Goal: Task Accomplishment & Management: Manage account settings

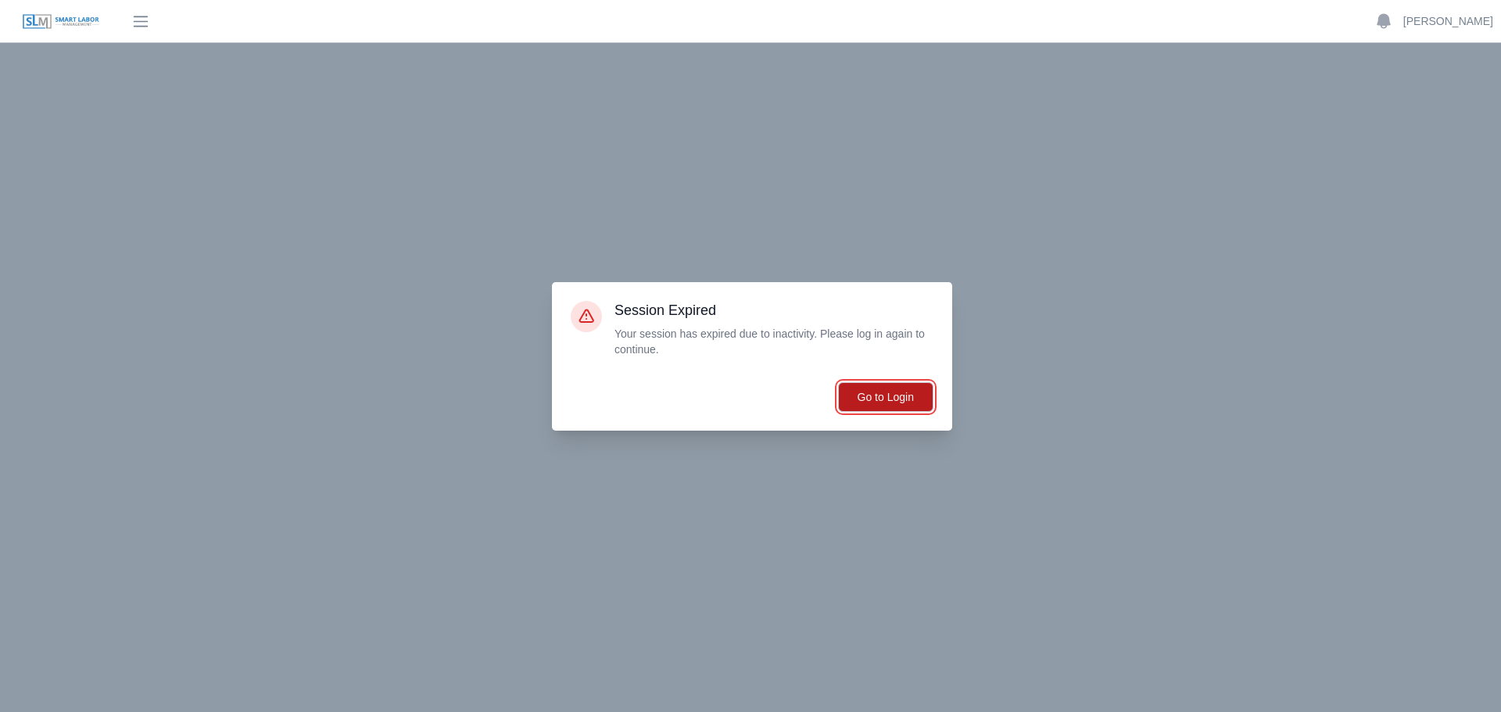
click at [873, 390] on button "Go to Login" at bounding box center [885, 397] width 95 height 30
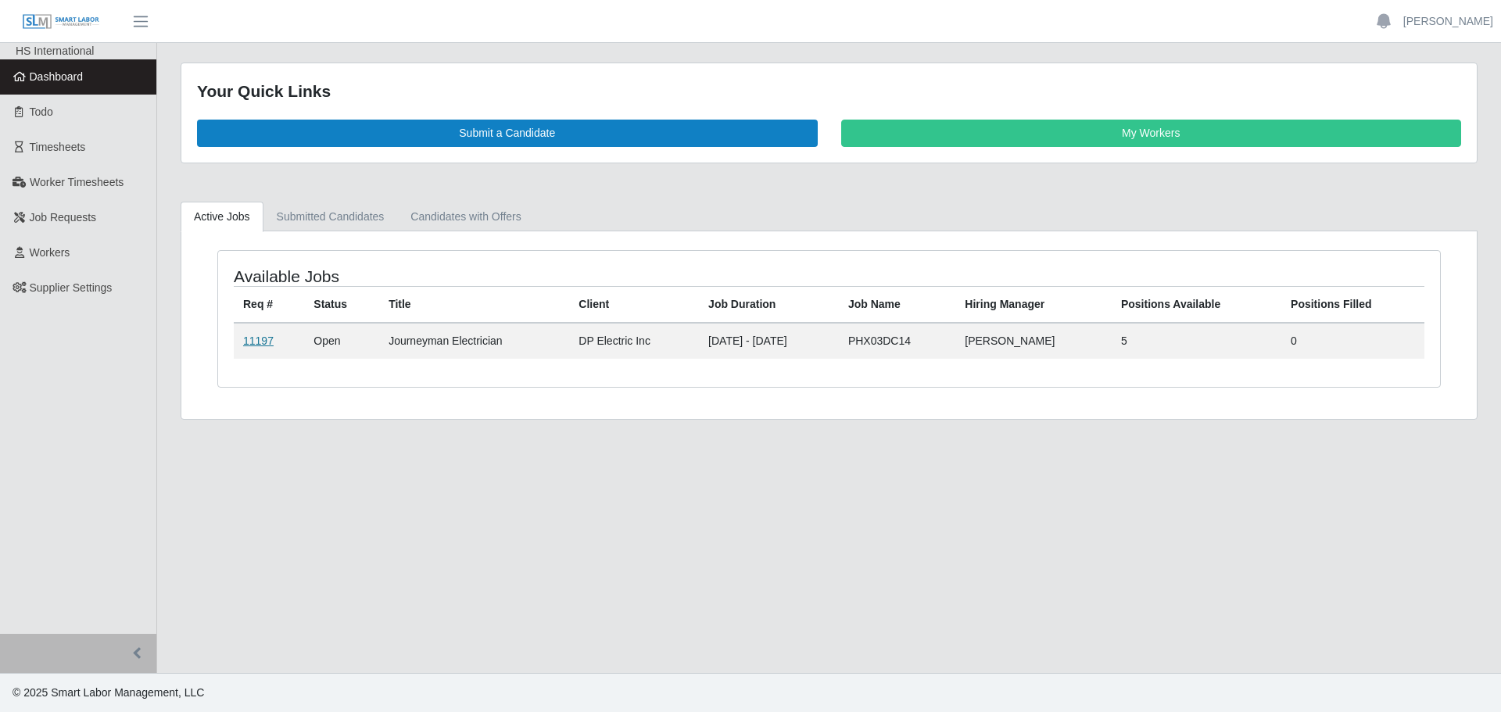
click at [249, 344] on link "11197" at bounding box center [258, 341] width 30 height 13
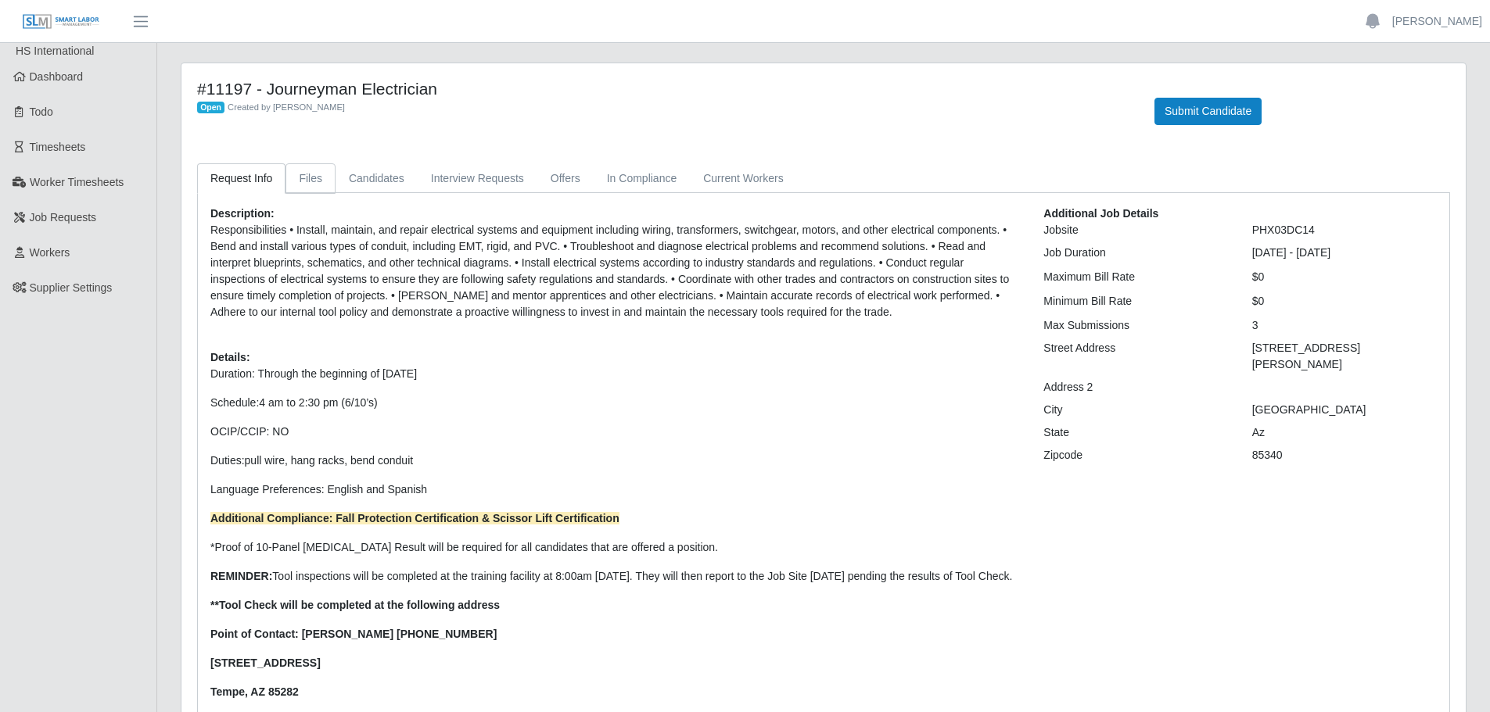
click at [302, 178] on link "Files" at bounding box center [310, 178] width 50 height 30
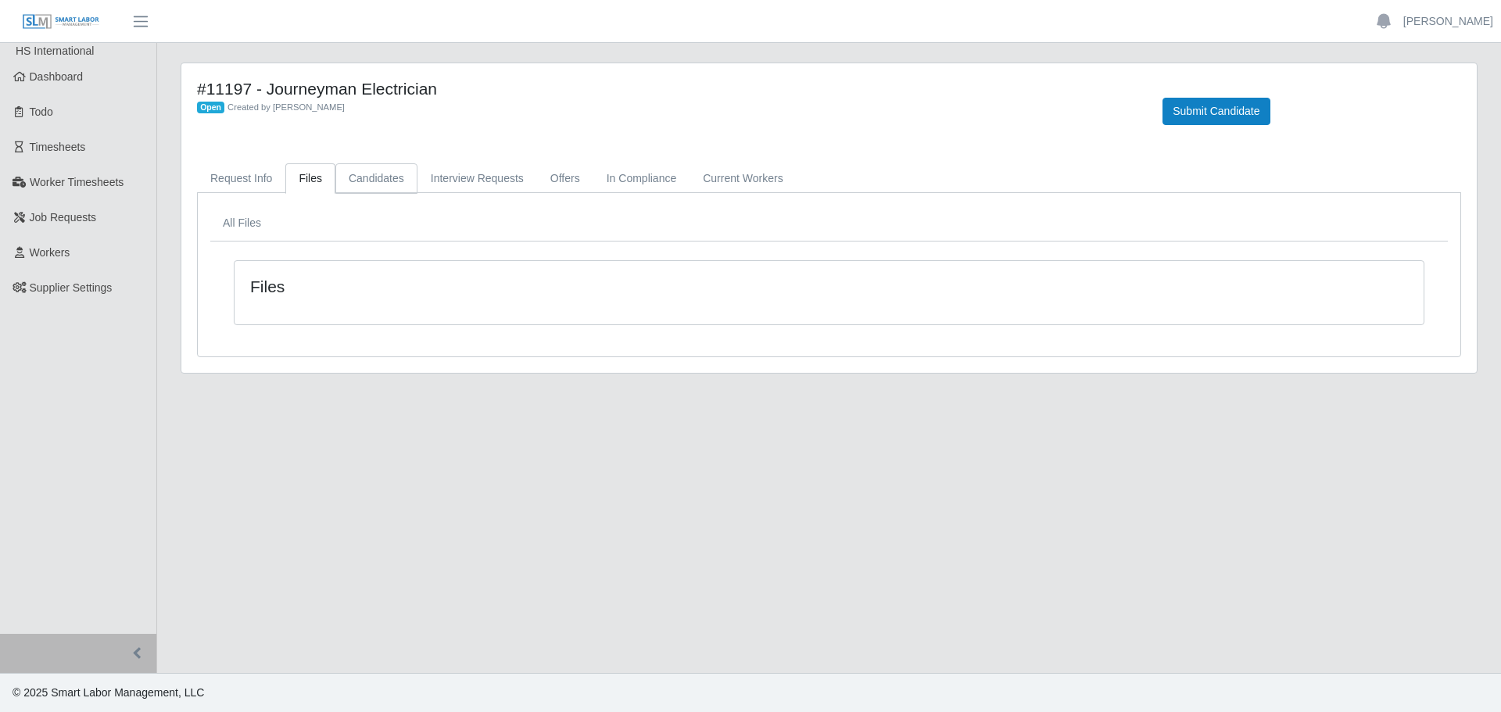
click at [378, 185] on link "Candidates" at bounding box center [376, 178] width 82 height 30
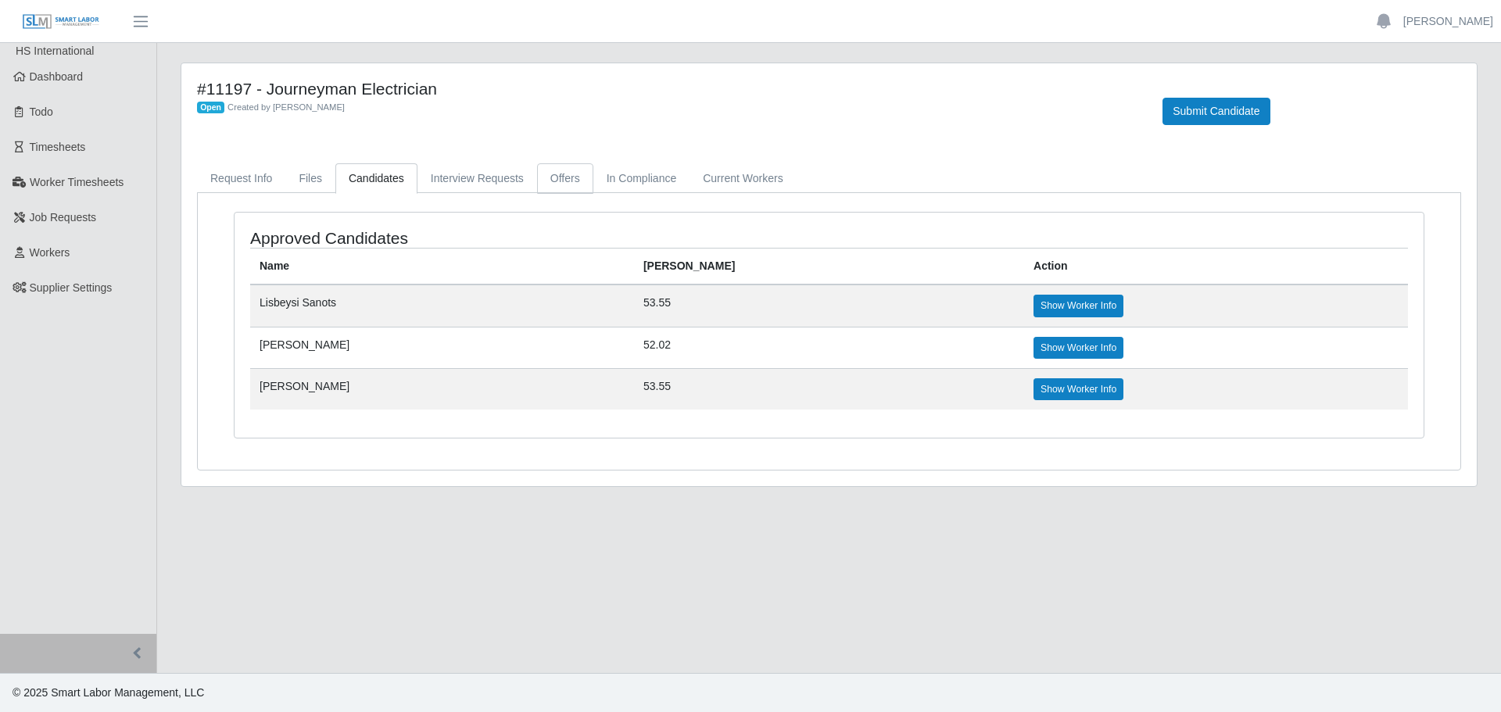
click at [549, 177] on link "Offers" at bounding box center [565, 178] width 56 height 30
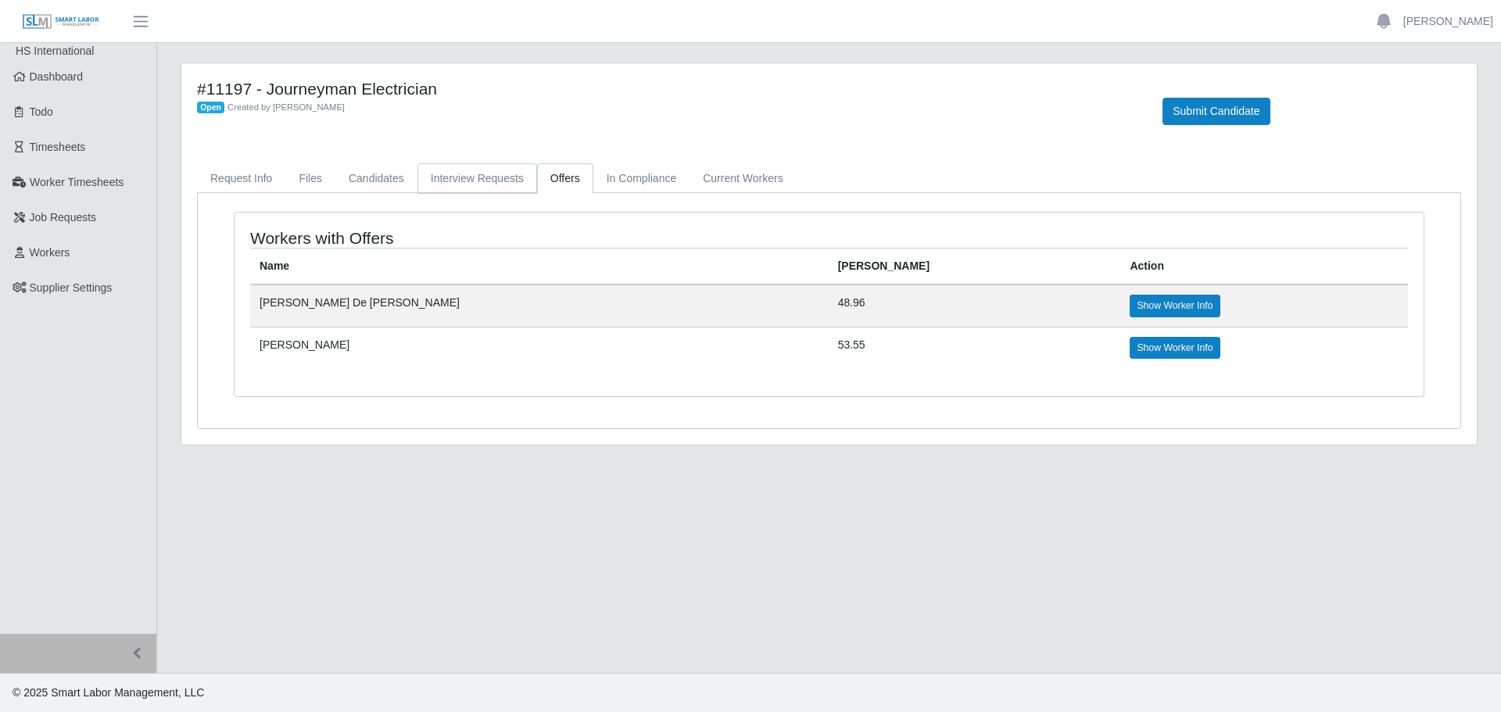
click at [450, 171] on link "Interview Requests" at bounding box center [478, 178] width 120 height 30
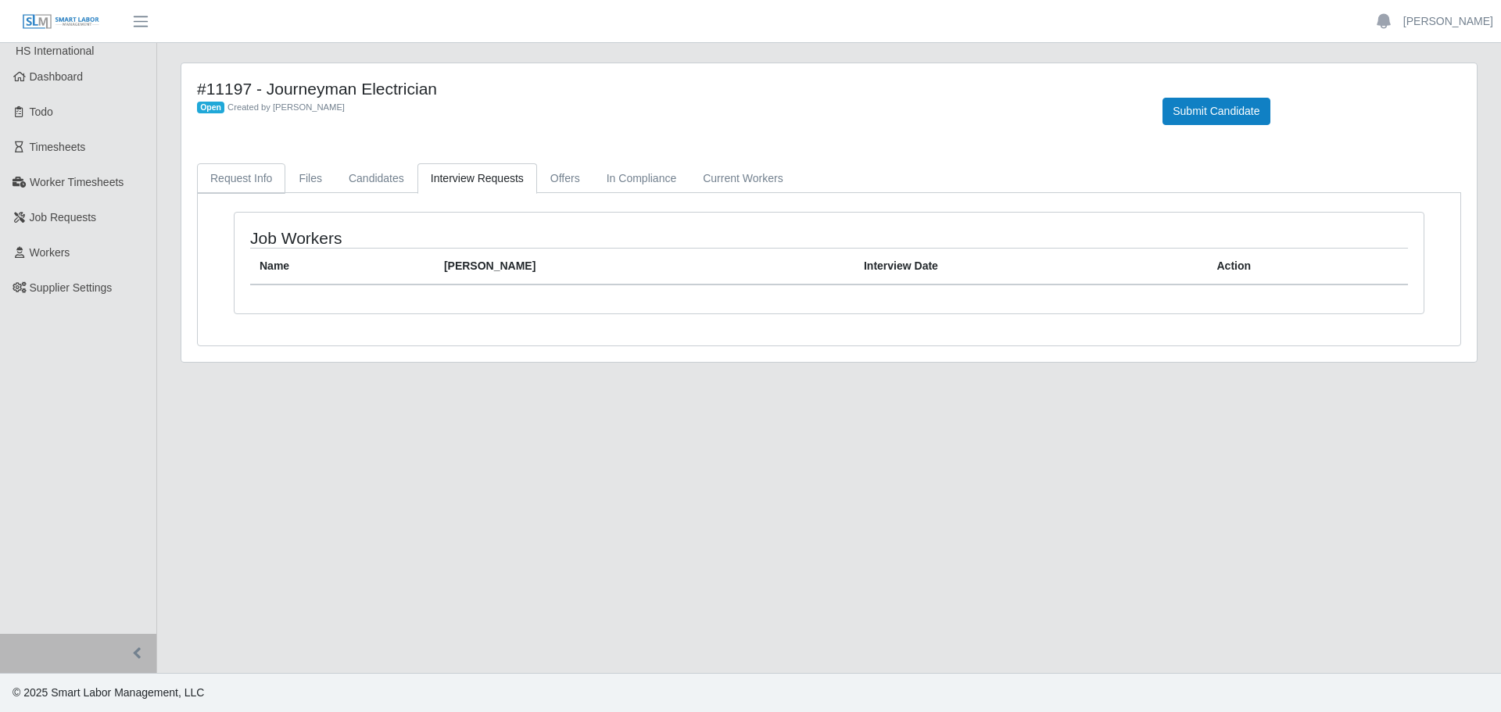
click at [221, 177] on link "Request Info" at bounding box center [241, 178] width 88 height 30
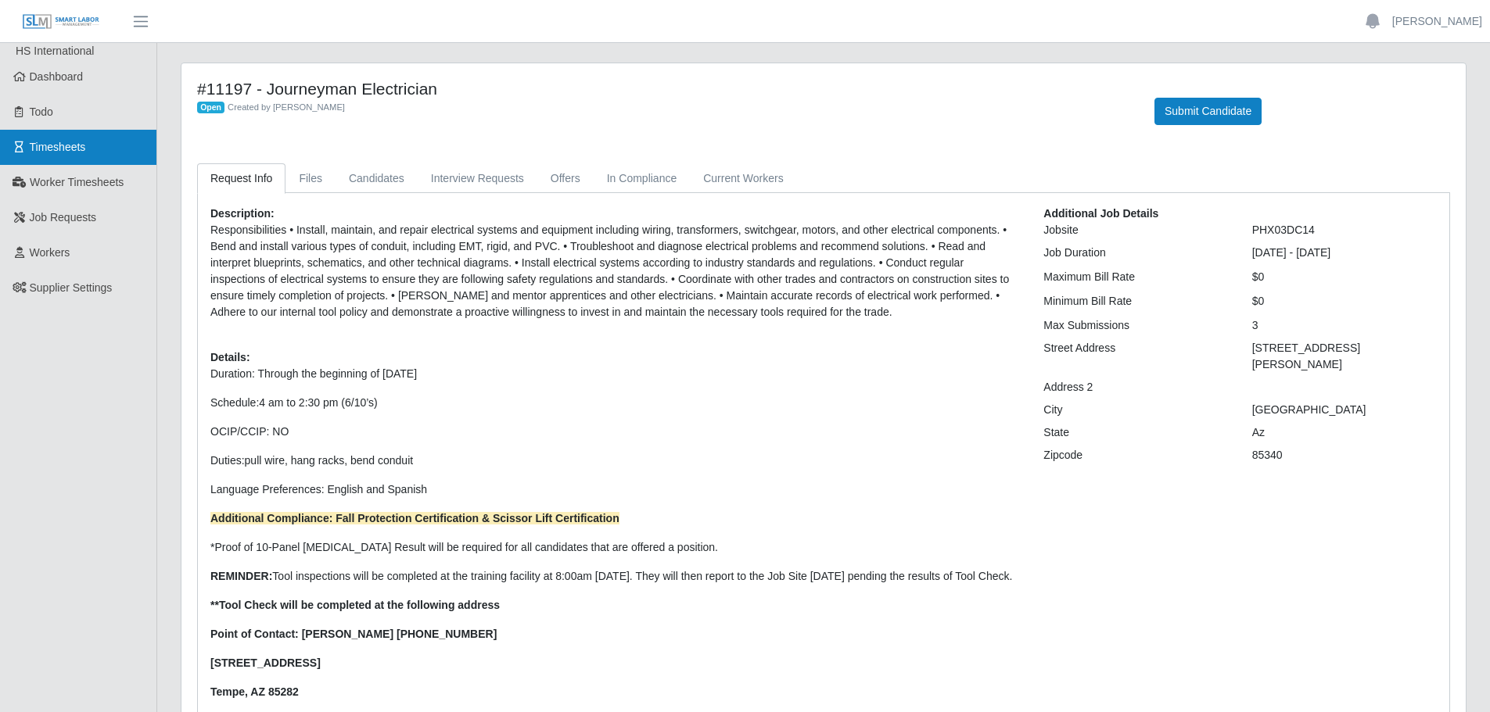
click at [54, 149] on span "Timesheets" at bounding box center [58, 147] width 56 height 13
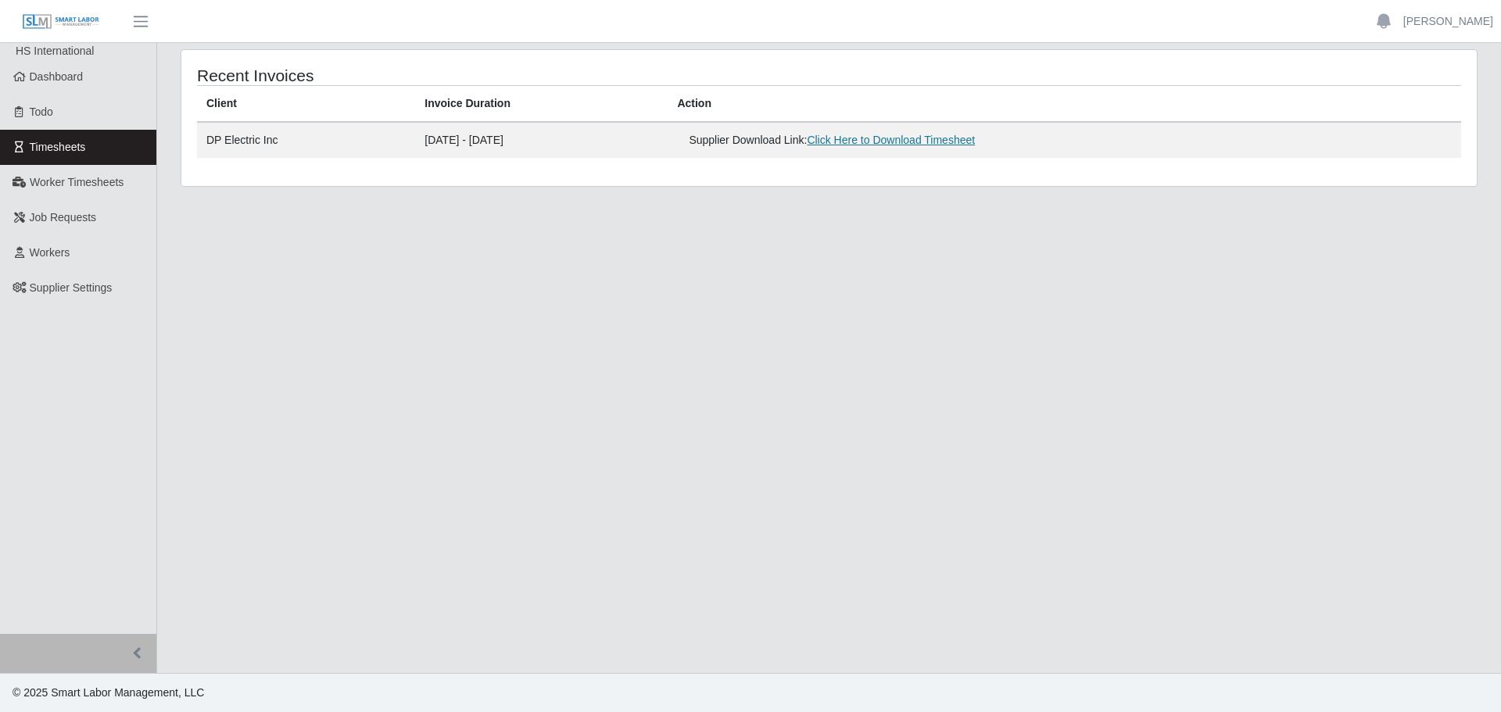
click at [928, 138] on link "Click Here to Download Timesheet" at bounding box center [891, 140] width 168 height 13
click at [20, 94] on link "Dashboard" at bounding box center [78, 76] width 156 height 35
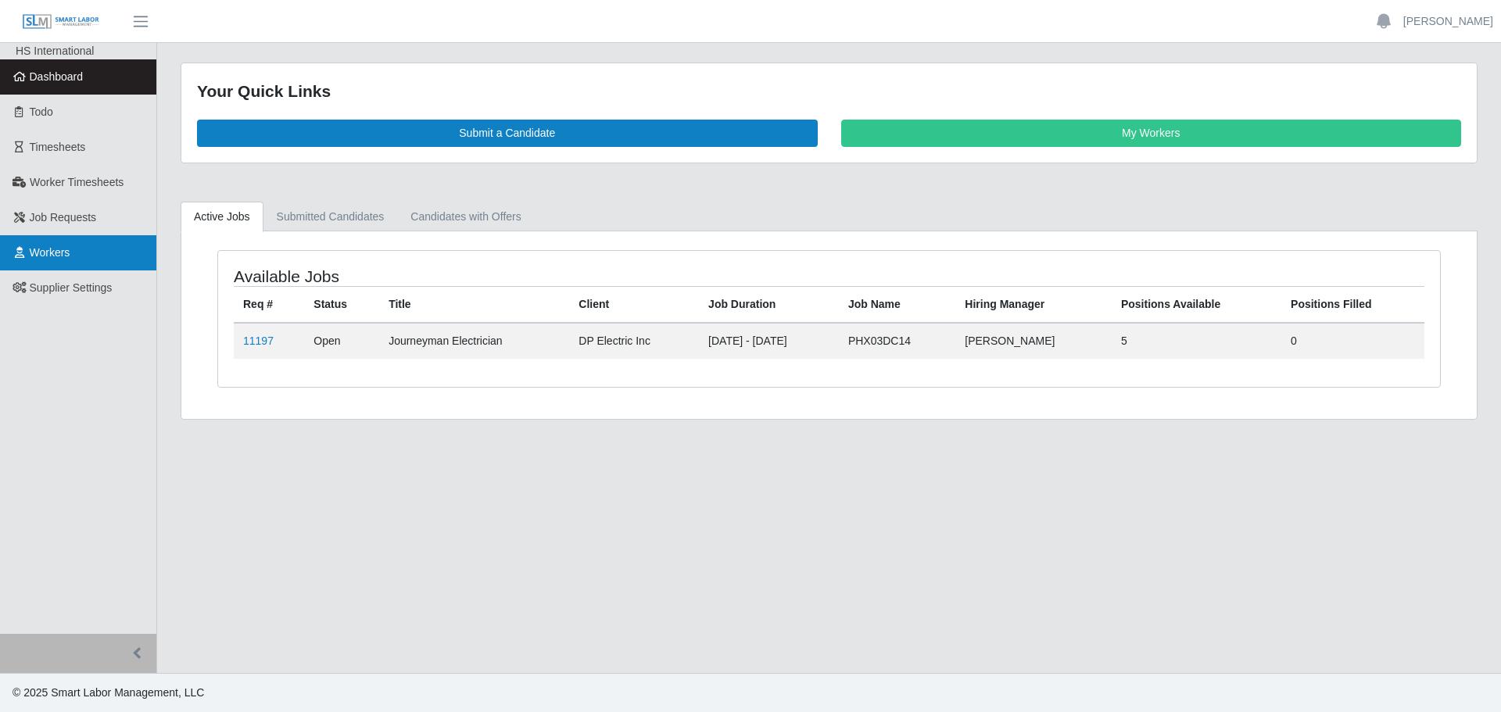
click at [45, 258] on span "Workers" at bounding box center [50, 252] width 41 height 13
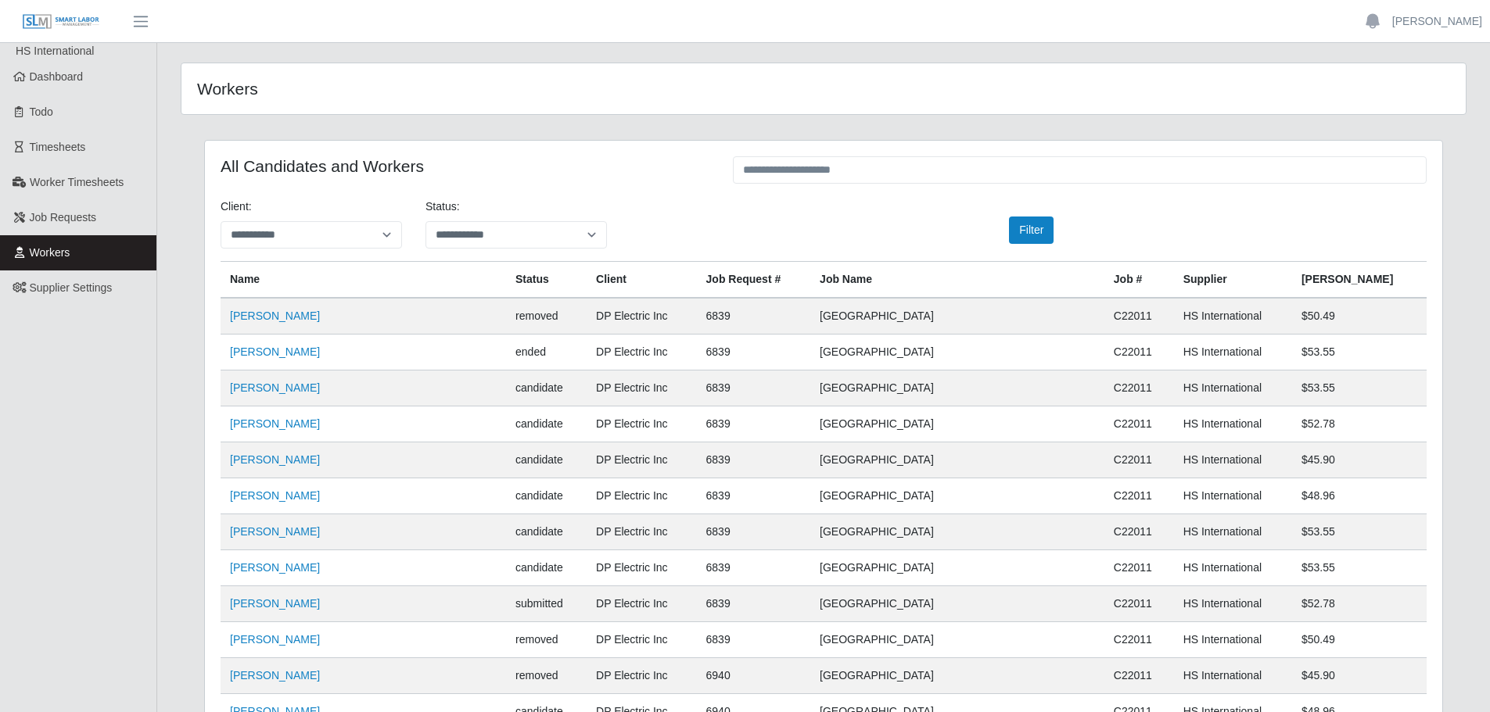
click at [74, 213] on span "Job Requests" at bounding box center [63, 217] width 67 height 13
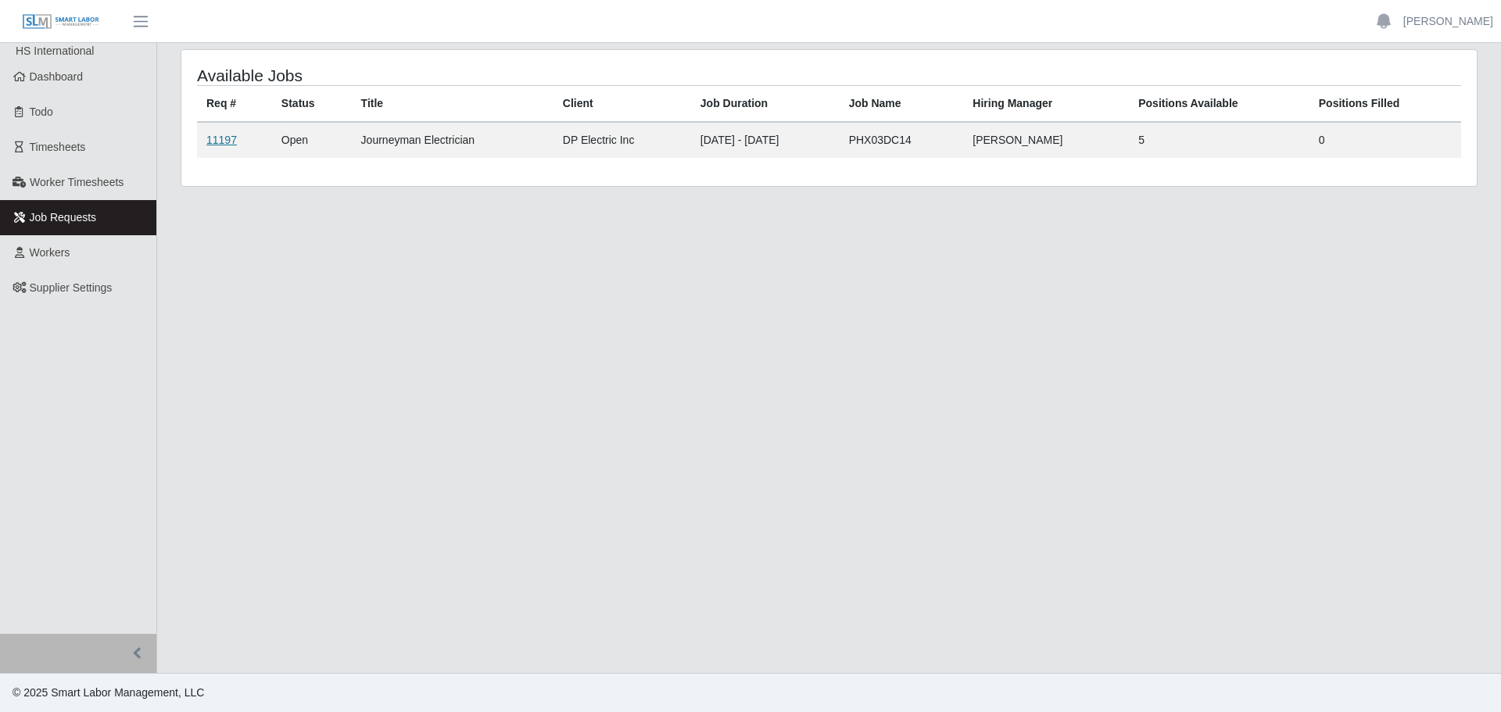
click at [217, 134] on link "11197" at bounding box center [221, 140] width 30 height 13
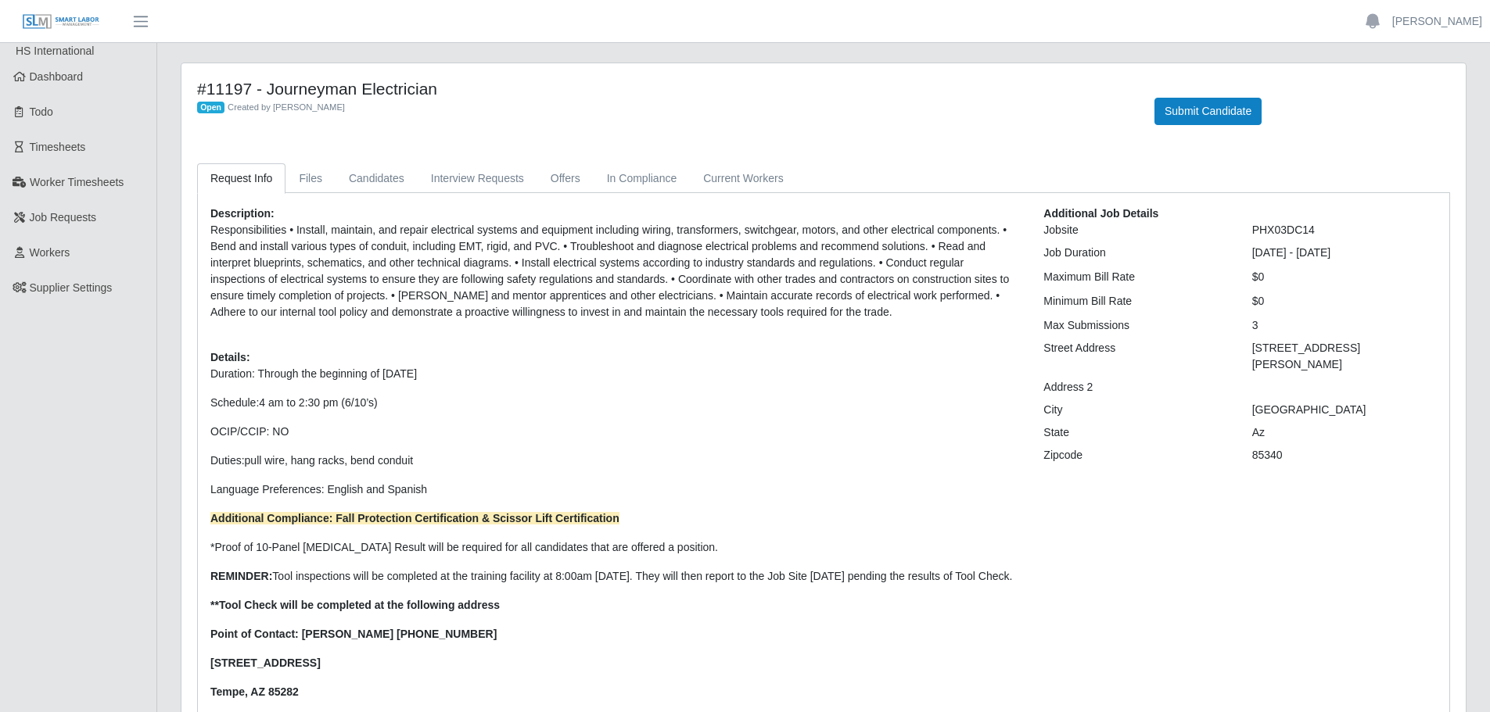
click at [472, 198] on div "Description: Responsibilities • Install, maintain, and repair electrical system…" at bounding box center [823, 490] width 1251 height 594
click at [482, 171] on link "Interview Requests" at bounding box center [478, 178] width 120 height 30
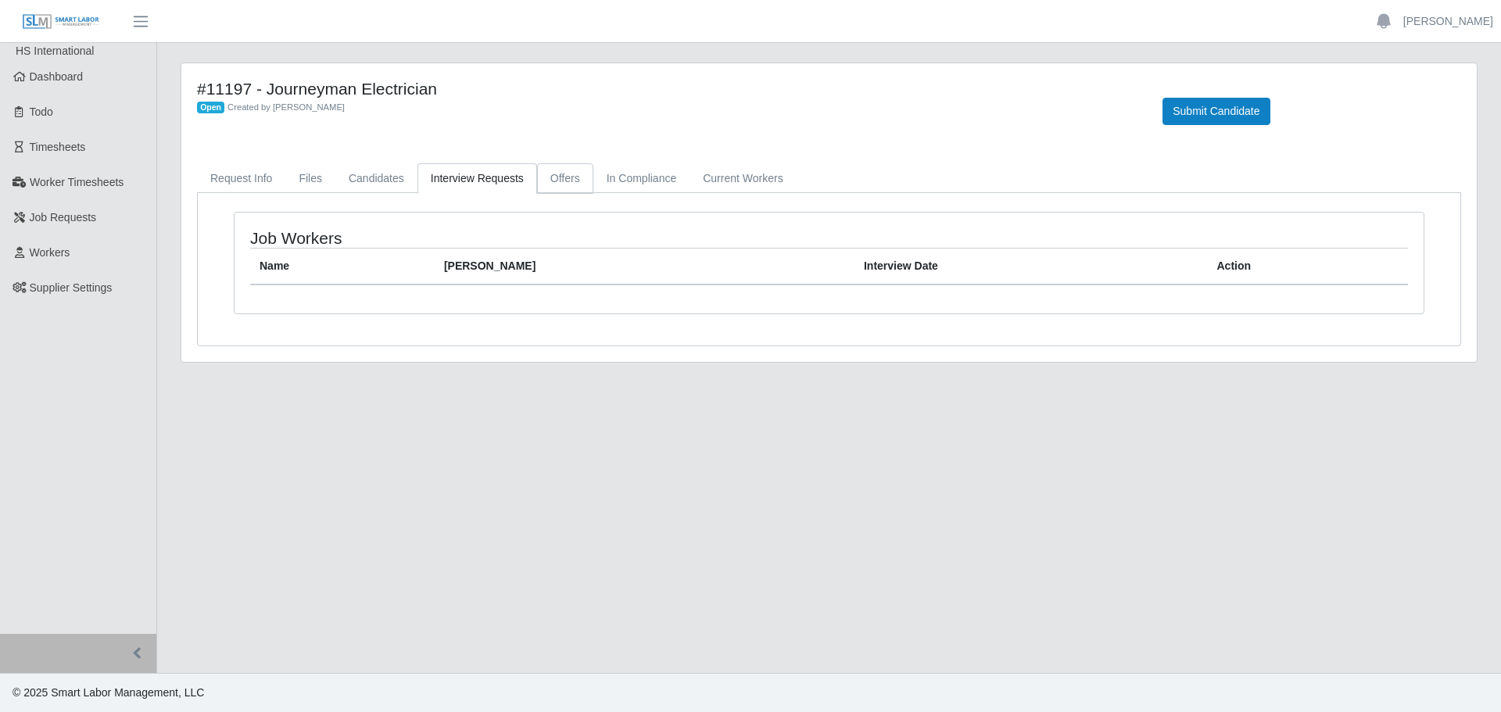
click at [560, 190] on link "Offers" at bounding box center [565, 178] width 56 height 30
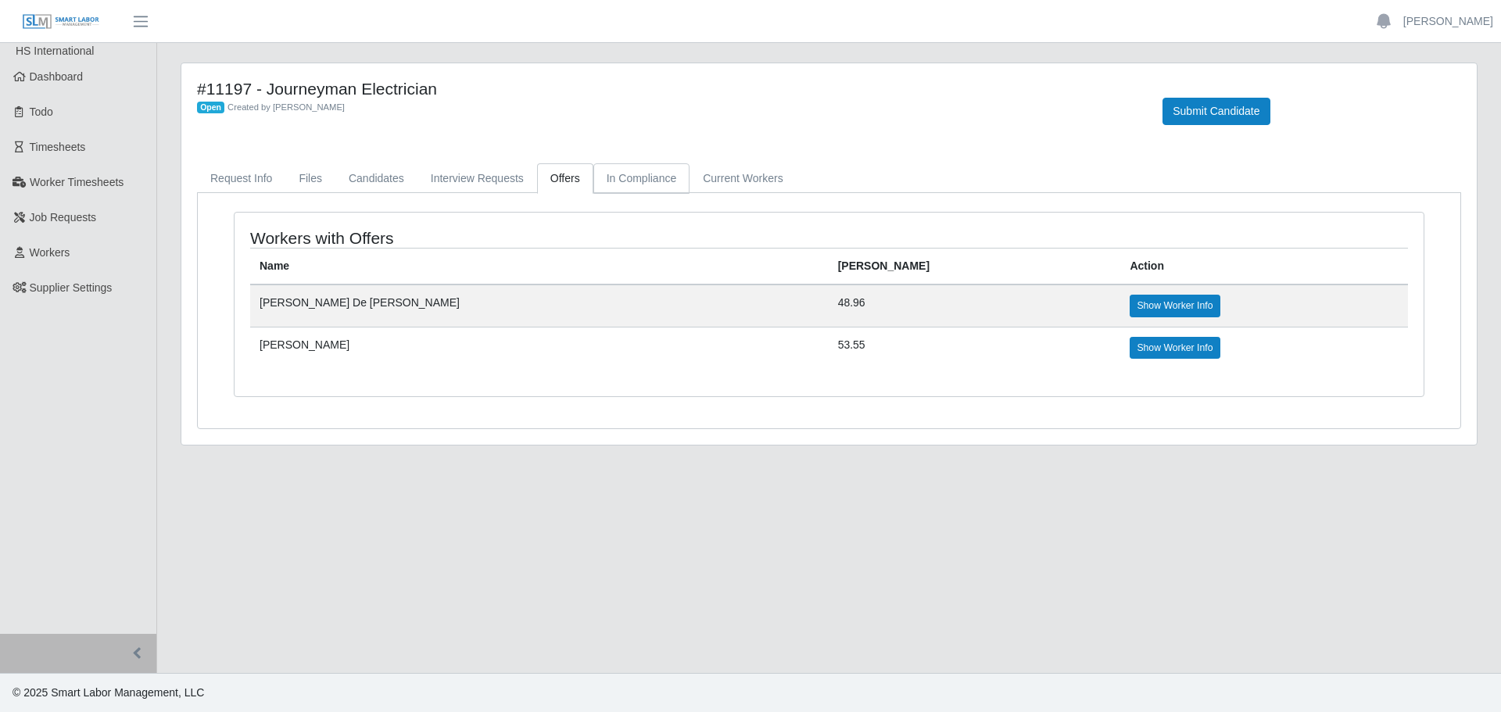
click at [635, 187] on link "In Compliance" at bounding box center [641, 178] width 97 height 30
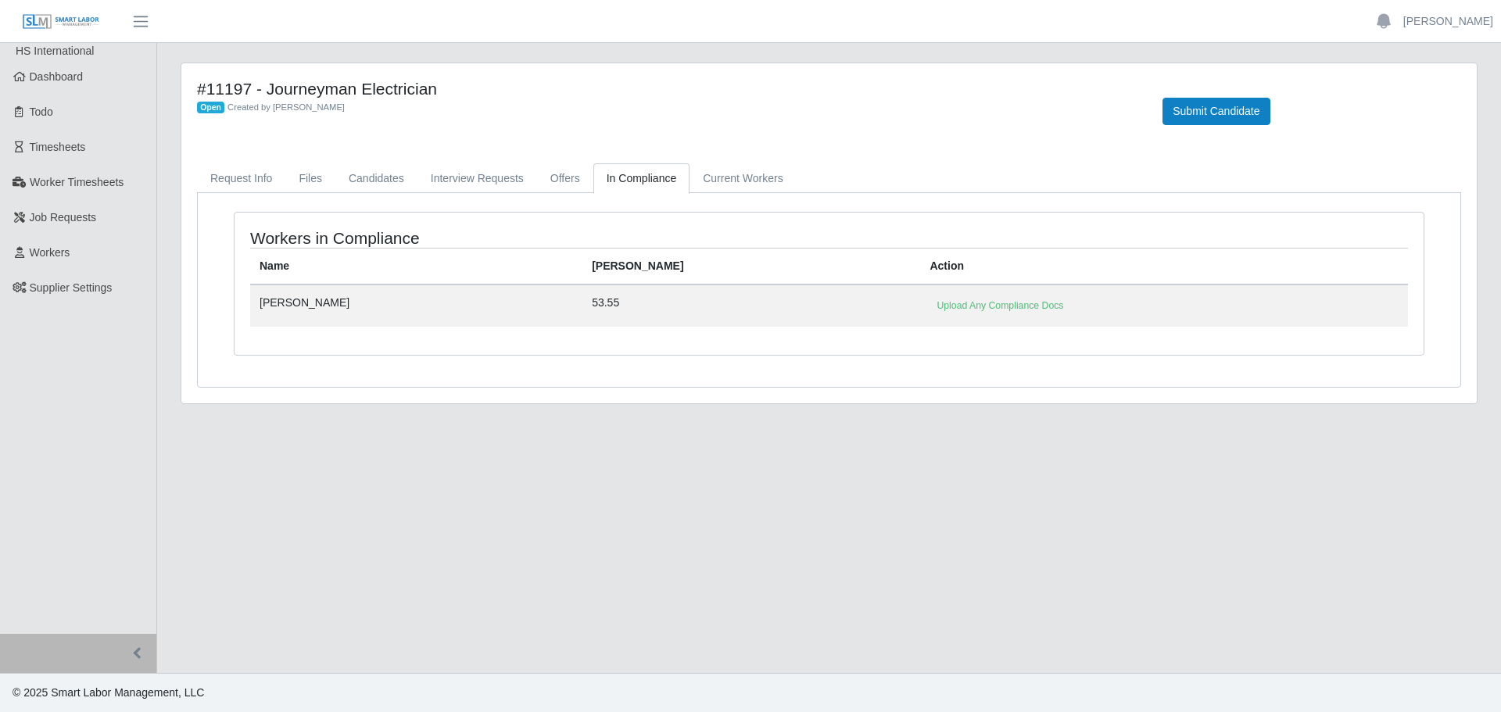
click at [727, 162] on div "#11197 - Journeyman Electrician Open Created by Jerrin Jaramillo Submit Candida…" at bounding box center [829, 233] width 1296 height 340
click at [725, 174] on link "Current Workers" at bounding box center [743, 178] width 106 height 30
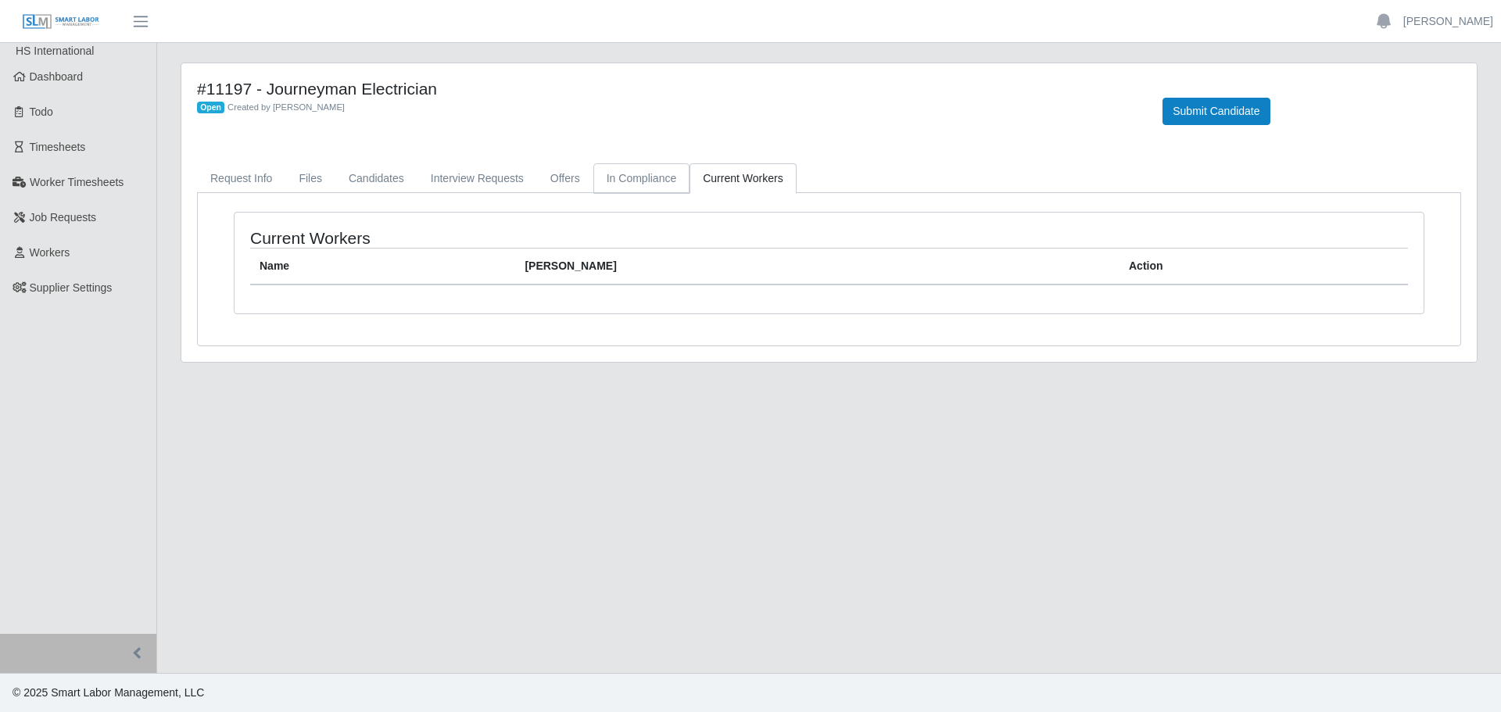
click at [601, 177] on link "In Compliance" at bounding box center [641, 178] width 97 height 30
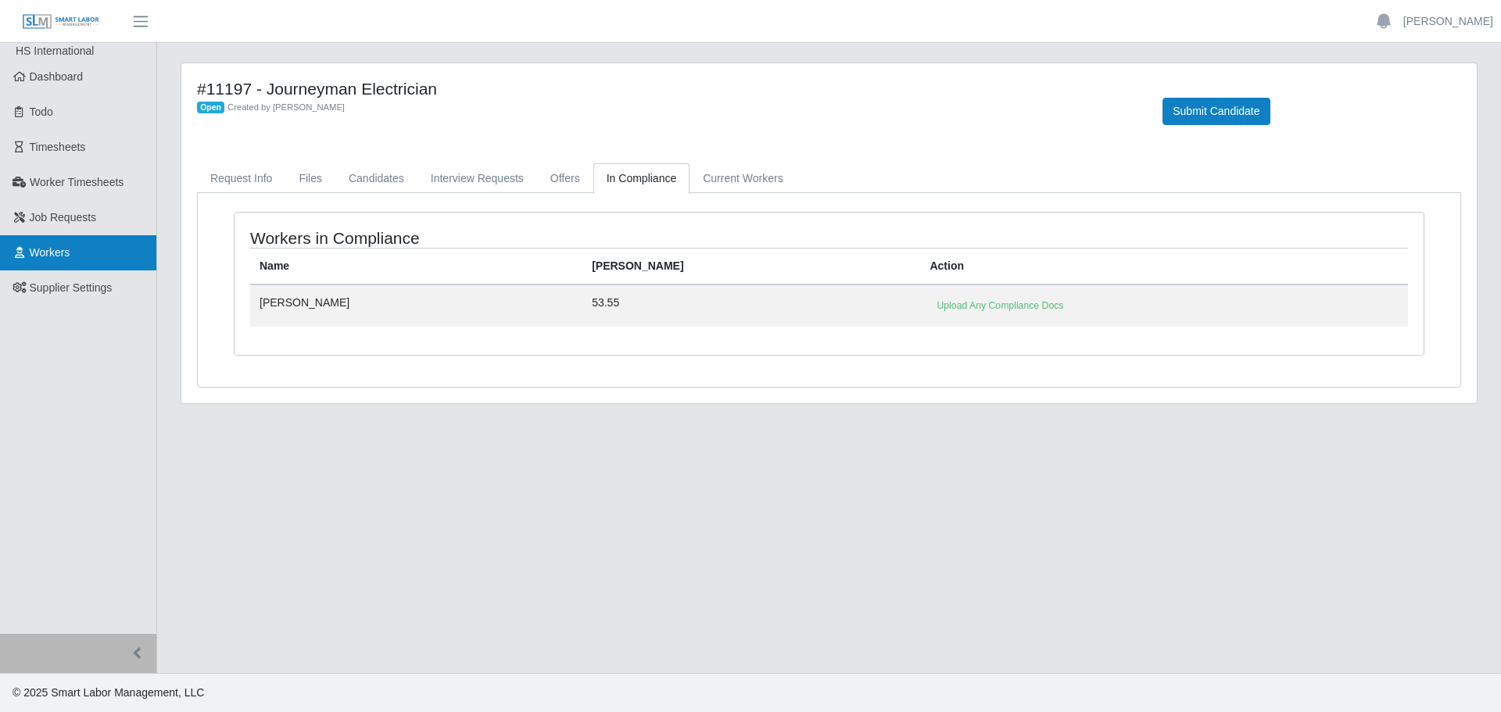
click at [90, 255] on link "Workers" at bounding box center [78, 252] width 156 height 35
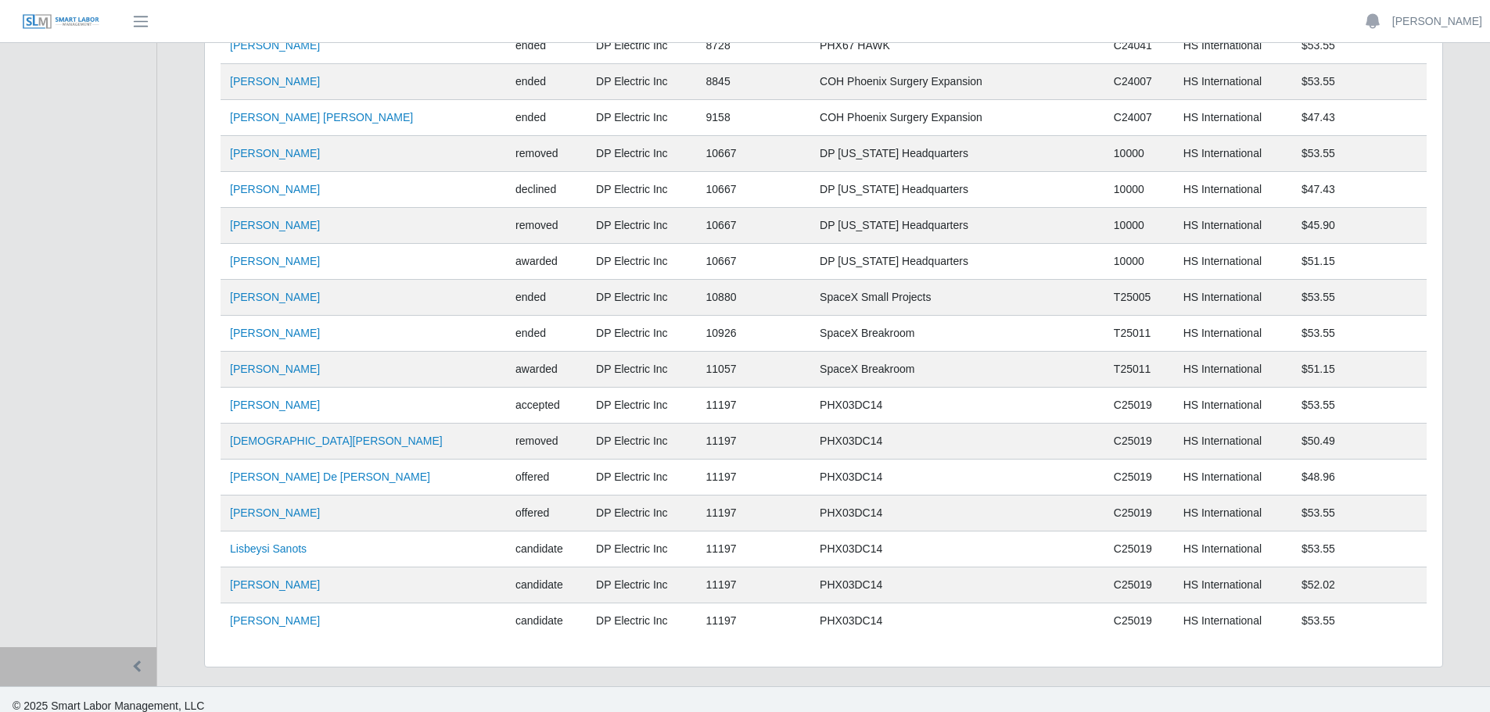
scroll to position [10103, 0]
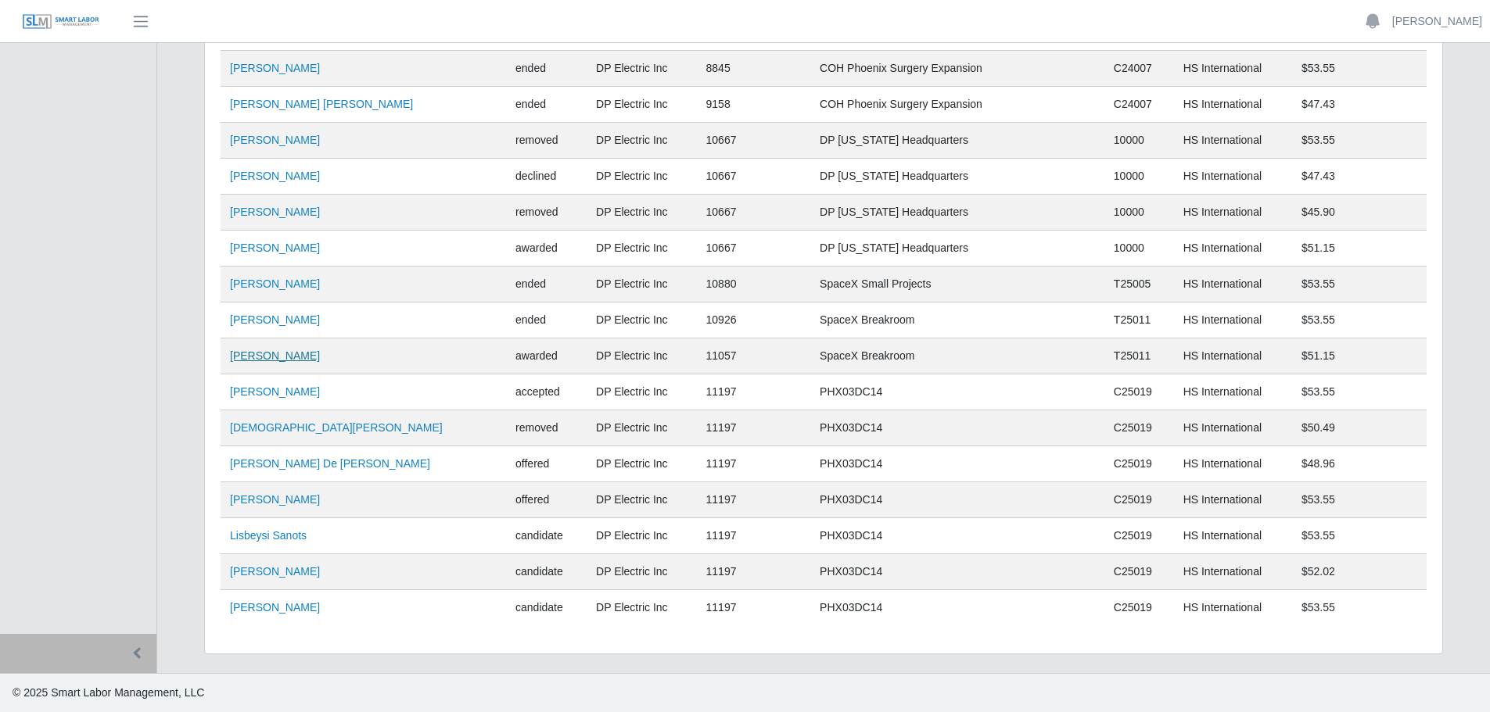
click at [244, 359] on link "[PERSON_NAME]" at bounding box center [275, 356] width 90 height 13
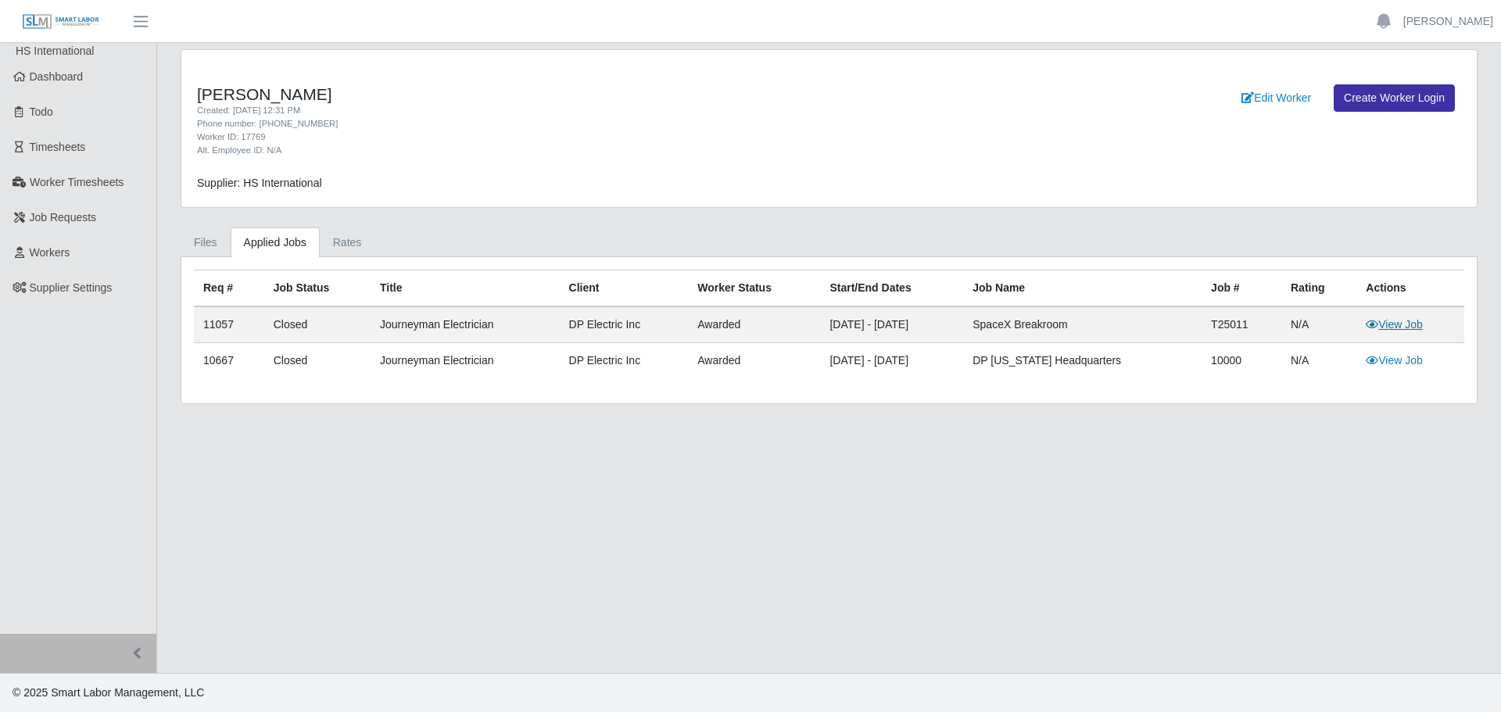
click at [1401, 324] on link "View Job" at bounding box center [1394, 324] width 57 height 13
click at [199, 238] on link "Files" at bounding box center [206, 243] width 50 height 30
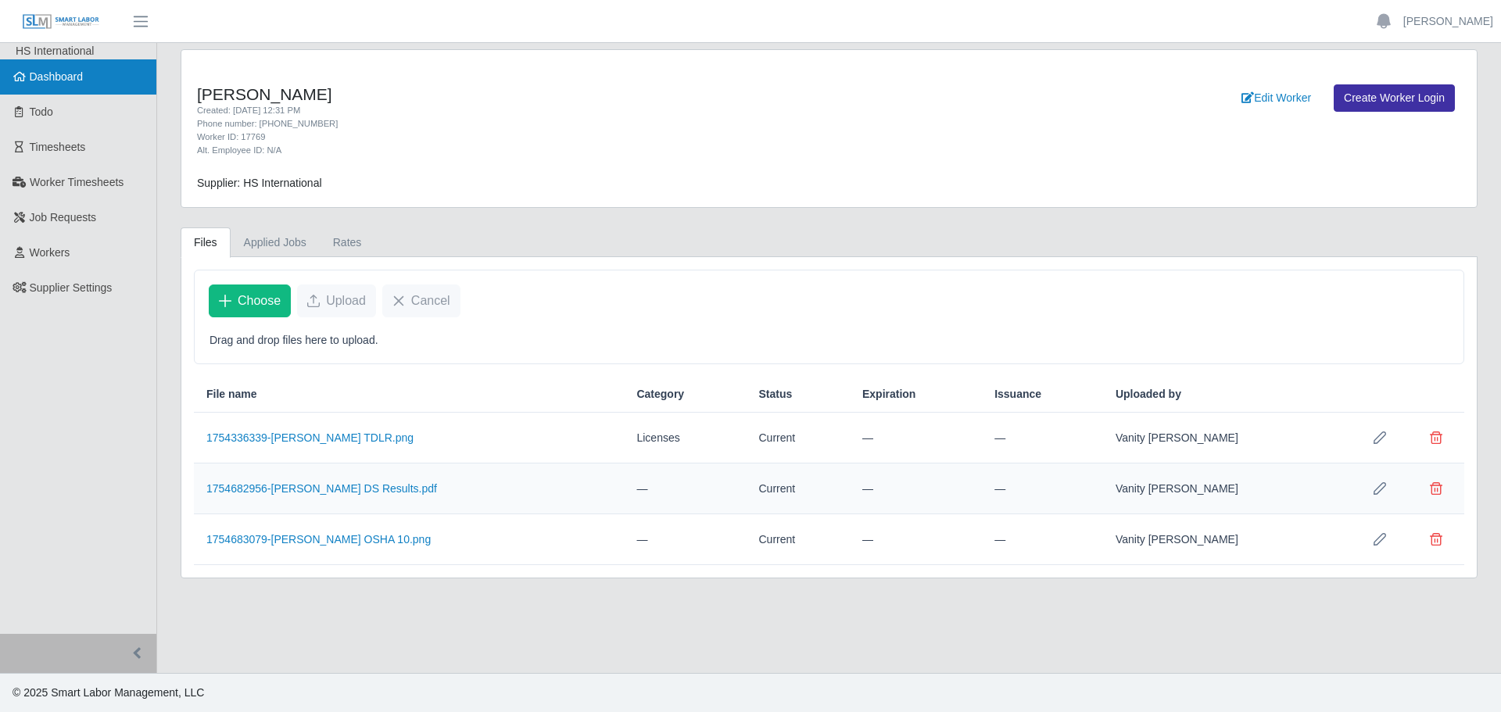
click at [48, 70] on span "Dashboard" at bounding box center [57, 76] width 54 height 13
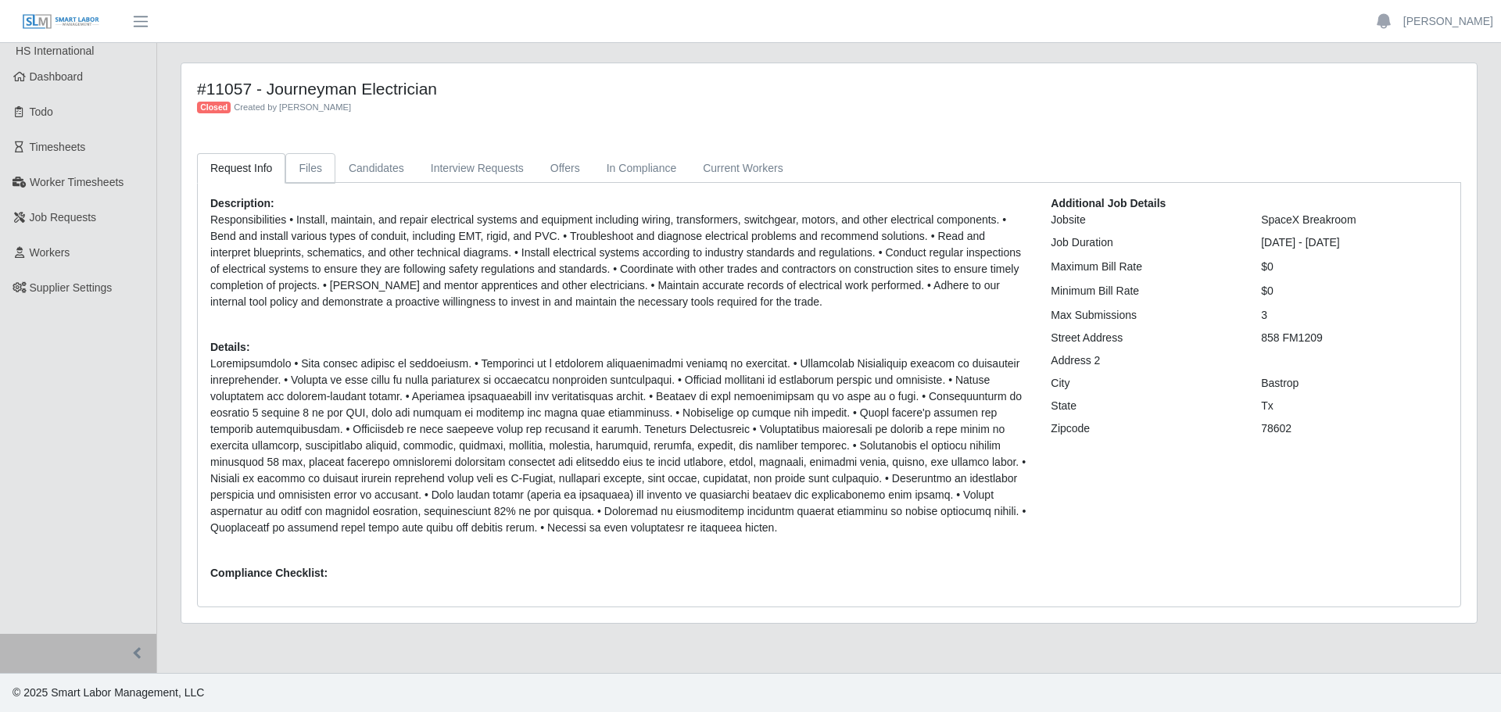
click at [300, 167] on link "Files" at bounding box center [310, 168] width 50 height 30
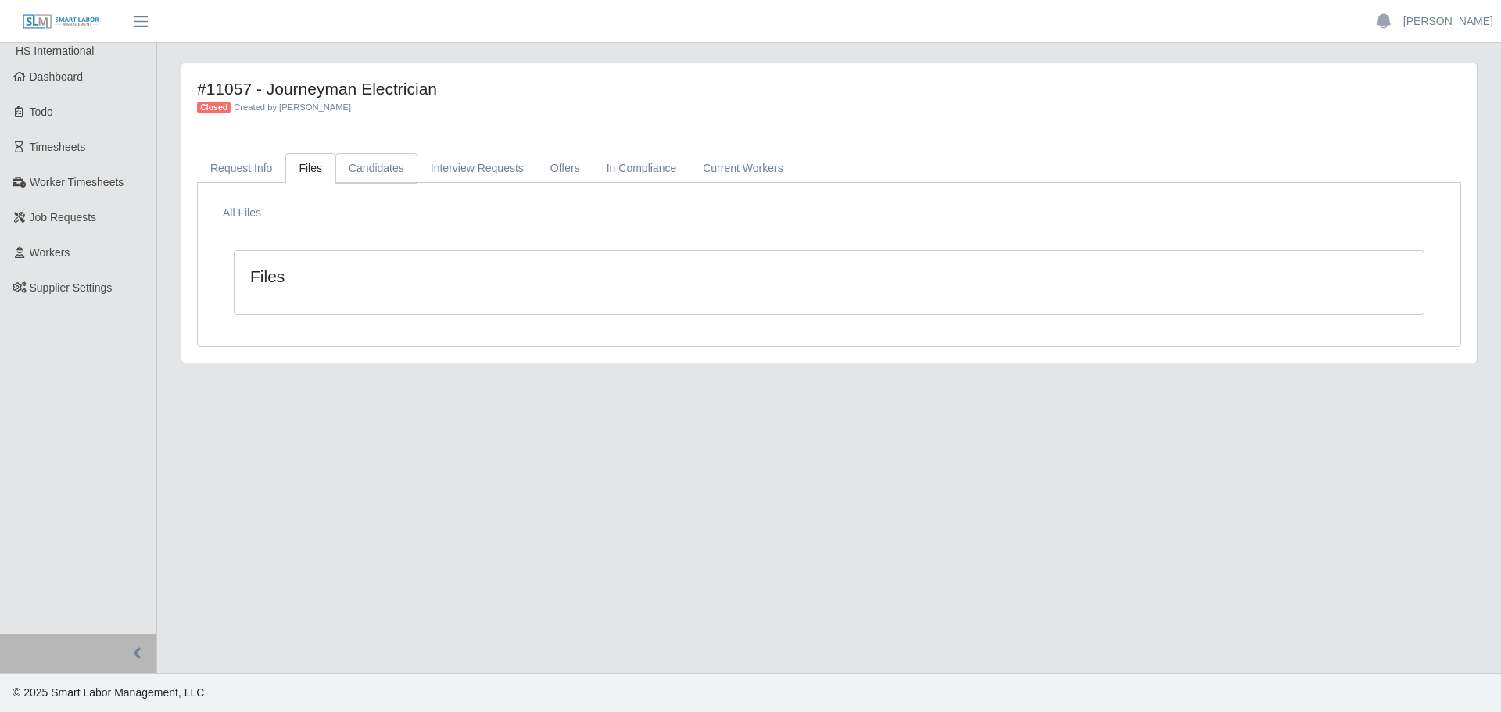
click at [367, 168] on link "Candidates" at bounding box center [376, 168] width 82 height 30
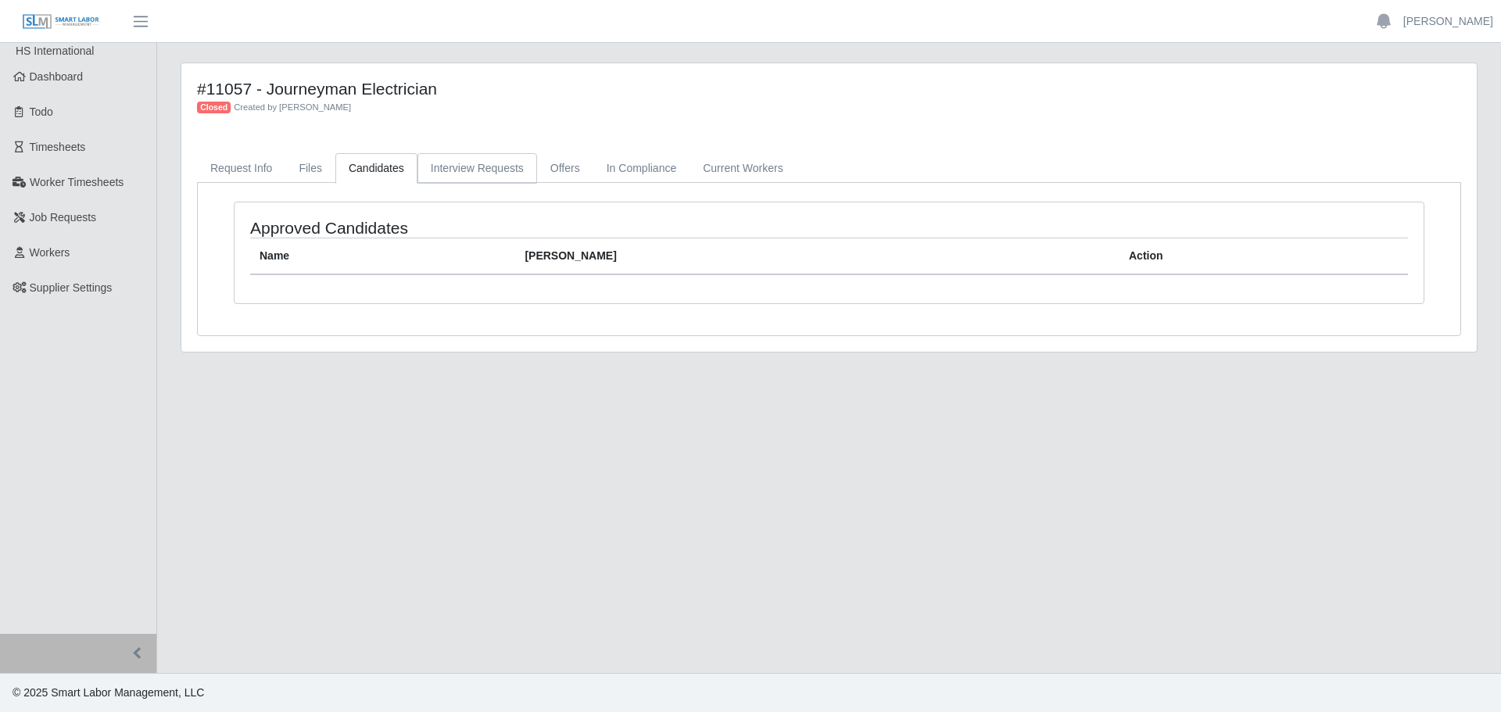
click at [436, 170] on link "Interview Requests" at bounding box center [478, 168] width 120 height 30
click at [556, 167] on link "Offers" at bounding box center [565, 168] width 56 height 30
click at [628, 167] on link "In Compliance" at bounding box center [641, 168] width 97 height 30
click at [701, 166] on link "Current Workers" at bounding box center [743, 168] width 106 height 30
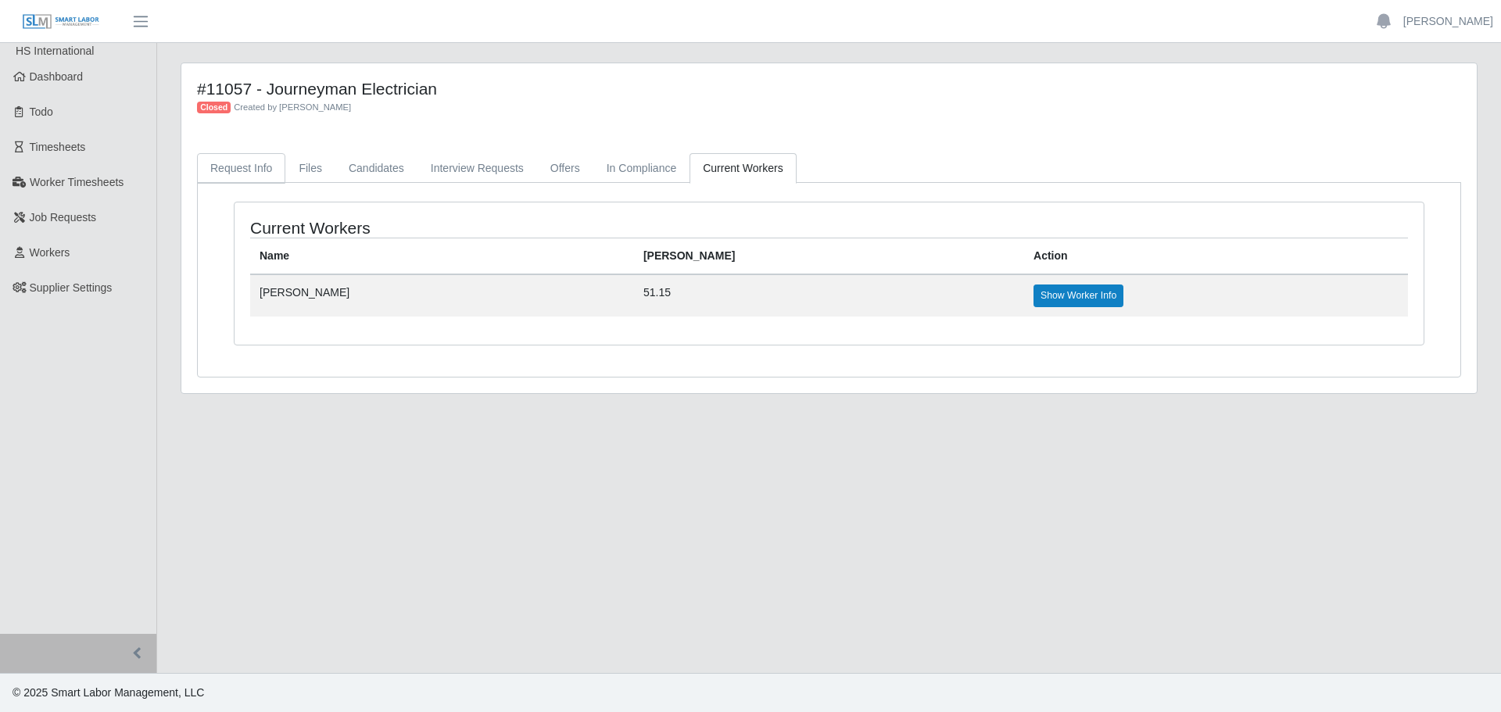
click at [247, 171] on link "Request Info" at bounding box center [241, 168] width 88 height 30
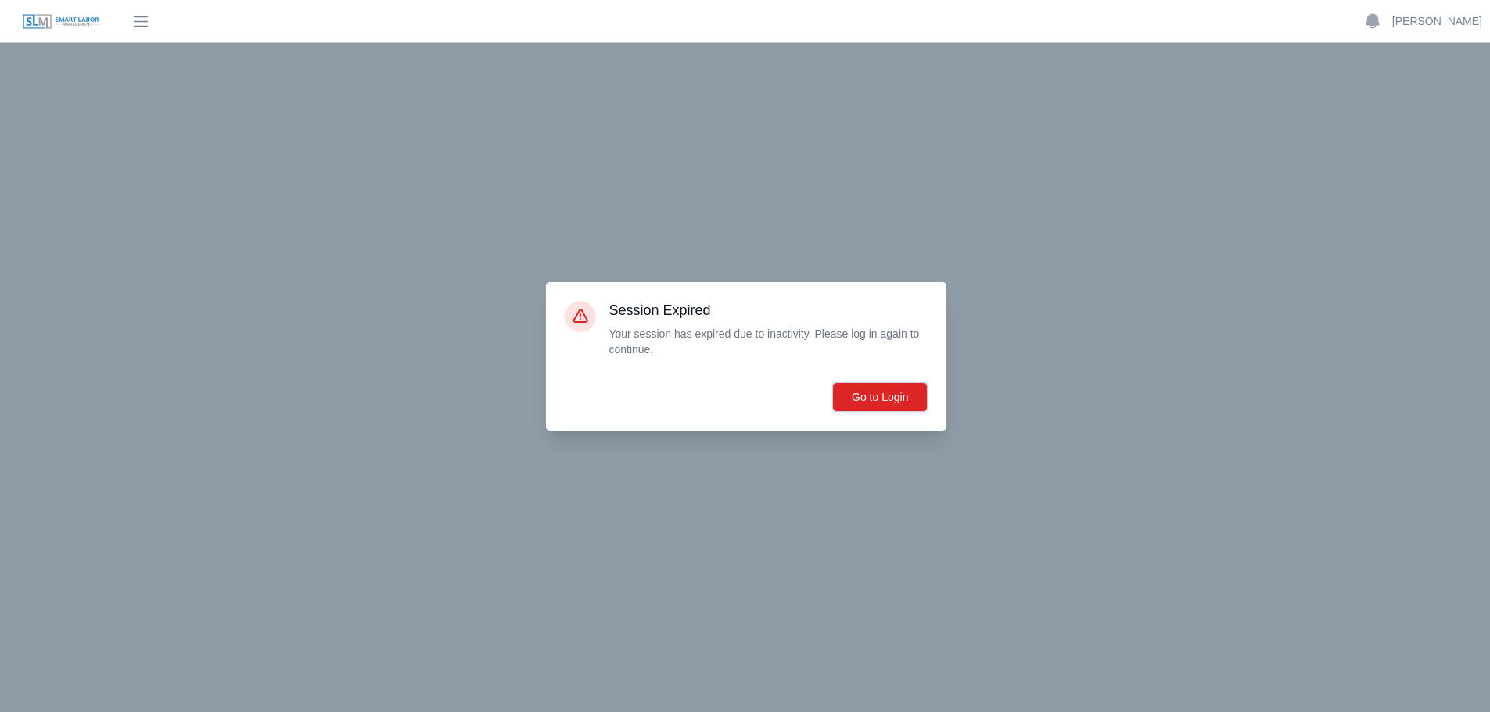
scroll to position [7138, 0]
